Goal: Find specific page/section: Find specific page/section

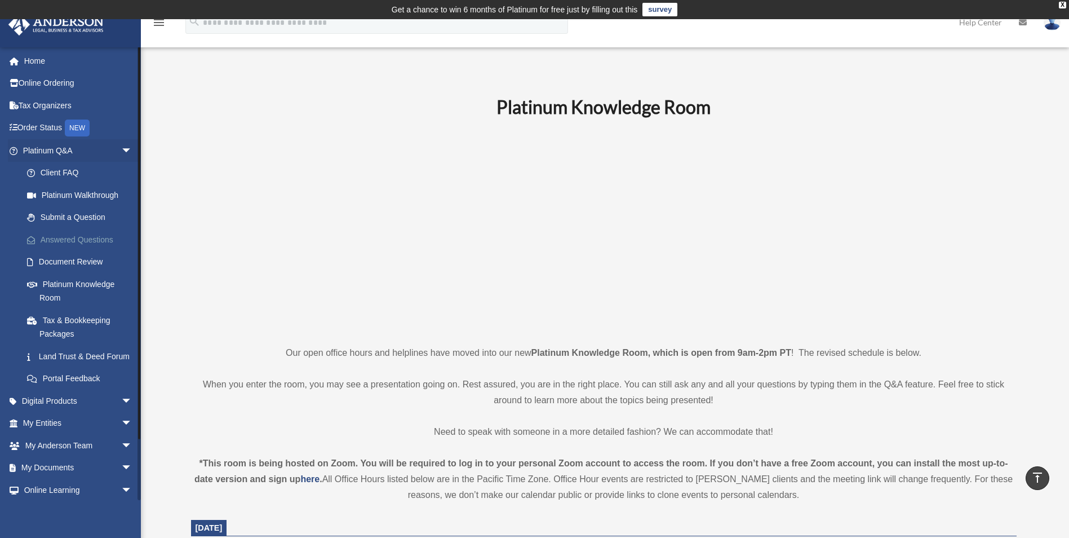
scroll to position [395, 0]
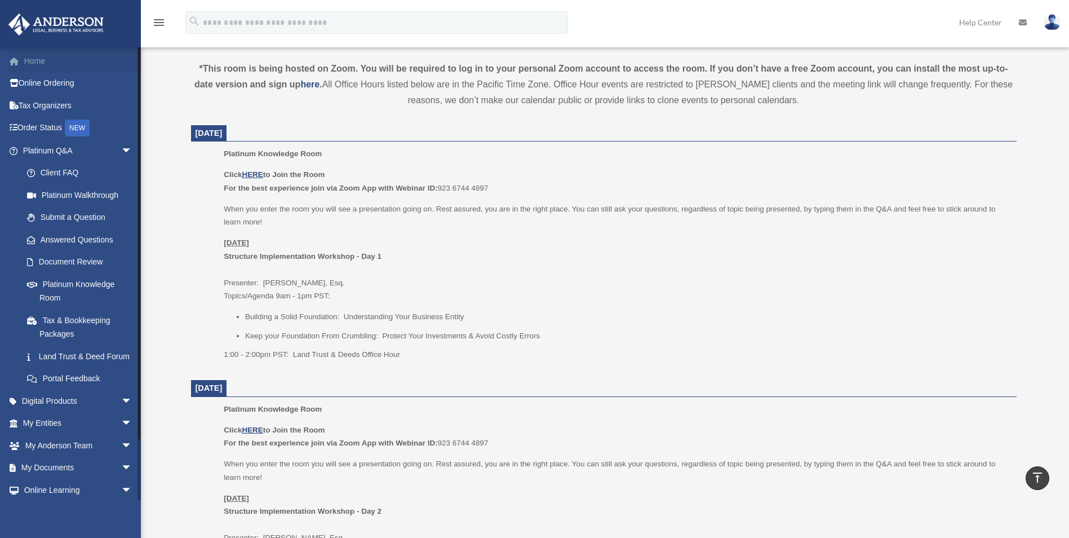
click at [47, 56] on link "Home" at bounding box center [78, 61] width 141 height 23
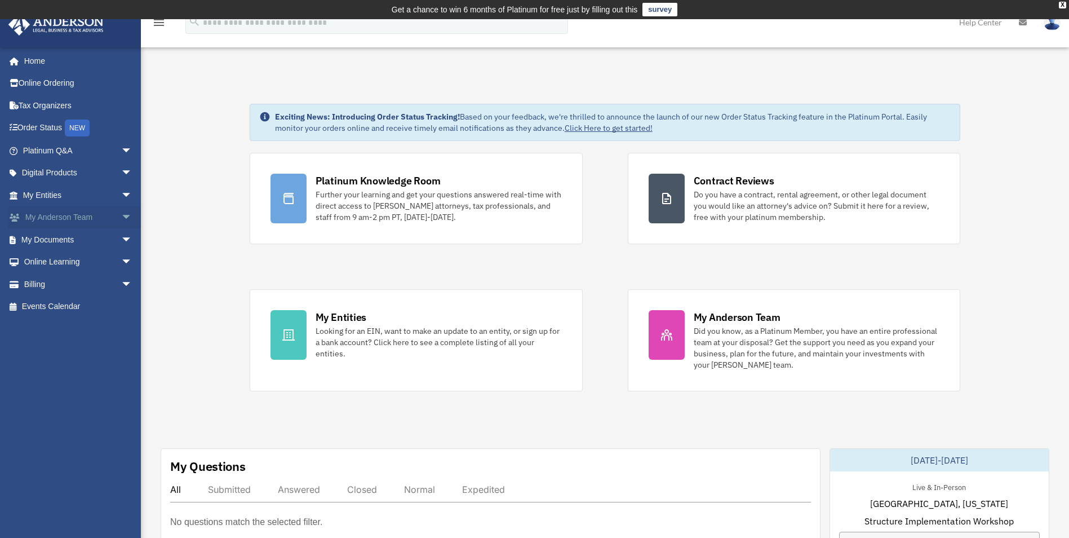
click at [121, 216] on span "arrow_drop_down" at bounding box center [132, 217] width 23 height 23
click at [91, 233] on link "My Anderson Team" at bounding box center [83, 239] width 134 height 23
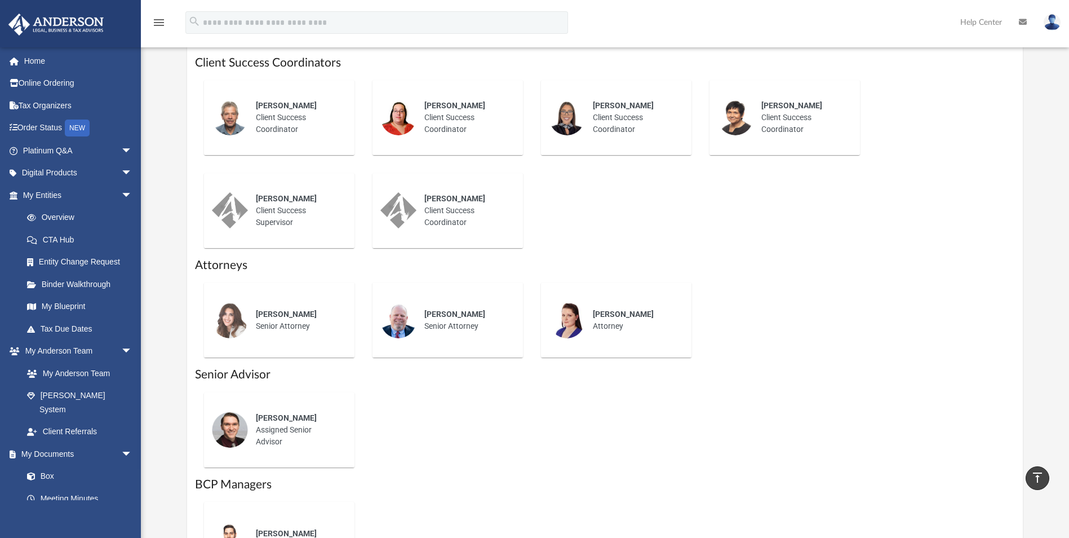
scroll to position [451, 0]
